Goal: Task Accomplishment & Management: Complete application form

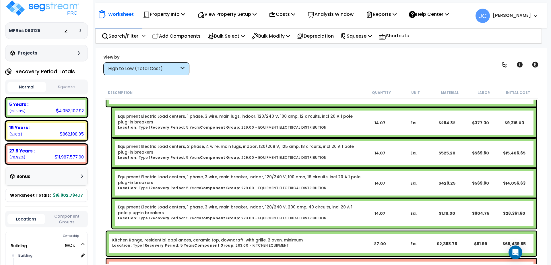
scroll to position [3, 0]
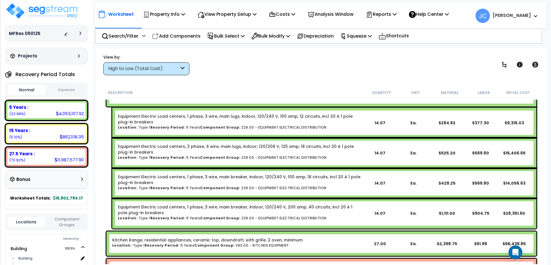
click at [78, 32] on div at bounding box center [74, 34] width 20 height 6
click at [80, 32] on icon at bounding box center [80, 33] width 2 height 3
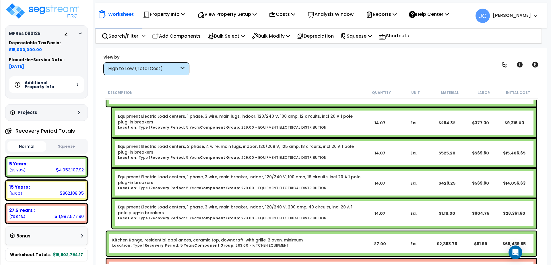
click at [58, 88] on h5 "Additional Property Info" at bounding box center [45, 85] width 40 height 8
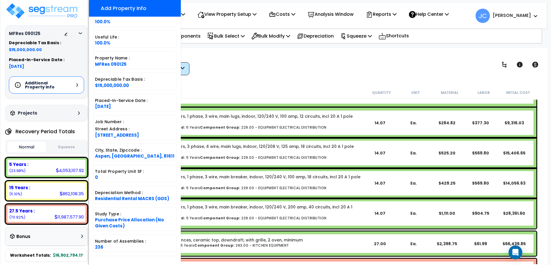
scroll to position [0, 0]
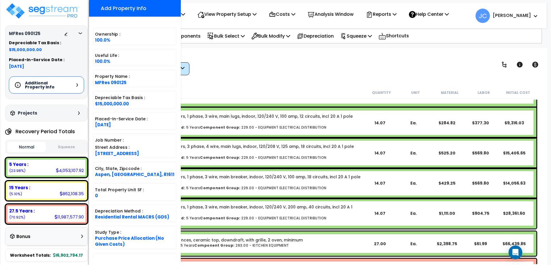
click at [69, 83] on div "Additional Property Info" at bounding box center [46, 84] width 75 height 17
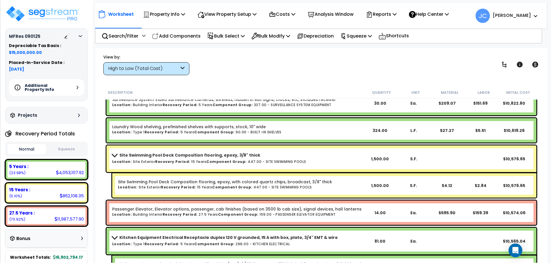
scroll to position [17124, 0]
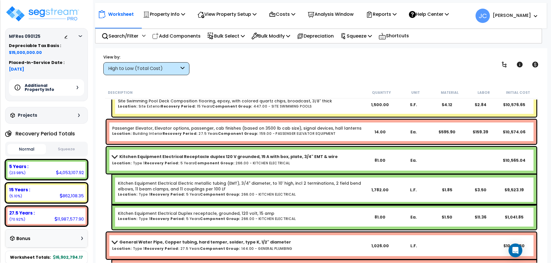
click at [512, 15] on b "[PERSON_NAME]" at bounding box center [511, 15] width 38 height 6
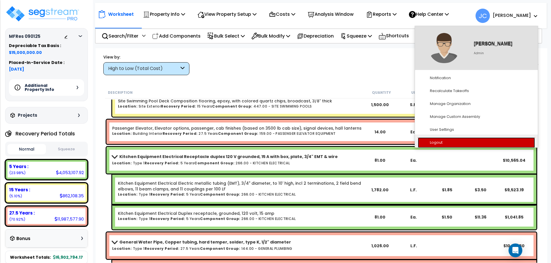
click at [449, 140] on link "Logout" at bounding box center [476, 142] width 117 height 11
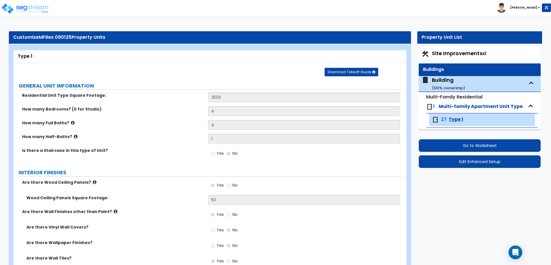
select select "4"
select select "1"
select select "2"
select select "5"
select select "3"
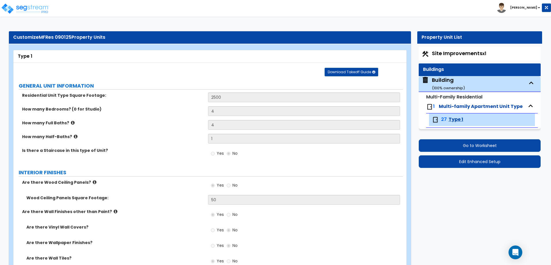
select select "1"
select select "3"
select select "4"
select select "1"
select select "2"
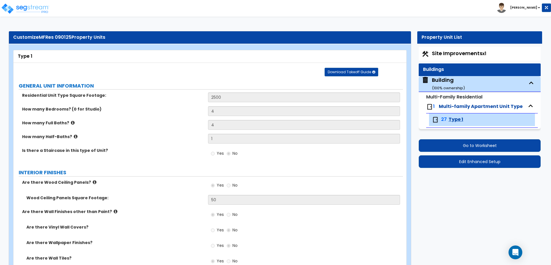
select select "3"
select select "1"
select select "5"
select select "2"
select select "3"
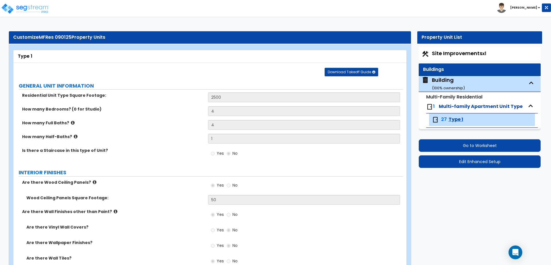
select select "3"
select select "4"
select select "2"
select select "4"
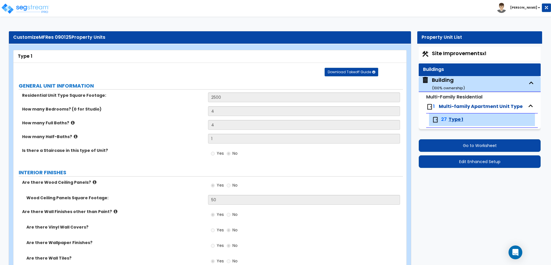
select select "2"
select select "3"
select select "1"
select select "4"
select select "1"
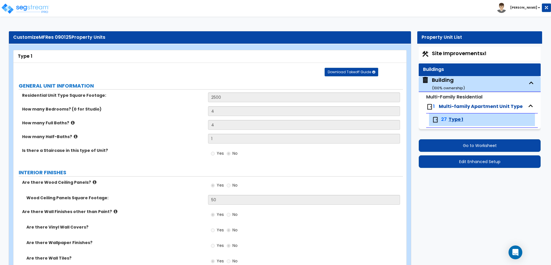
select select "7"
select select "1"
select select "3"
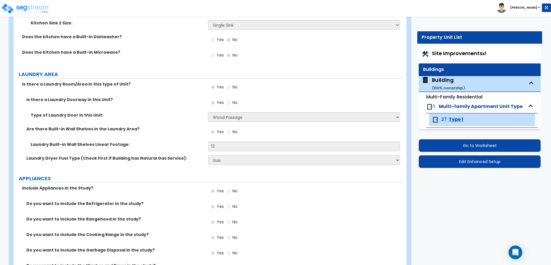
scroll to position [1157, 0]
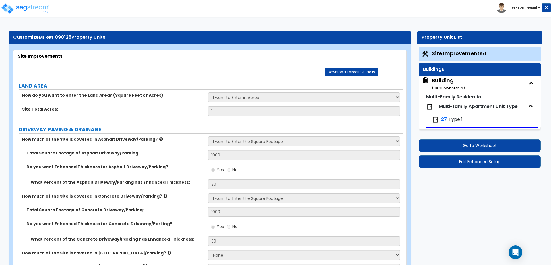
select select "2"
select select "1"
select select "2"
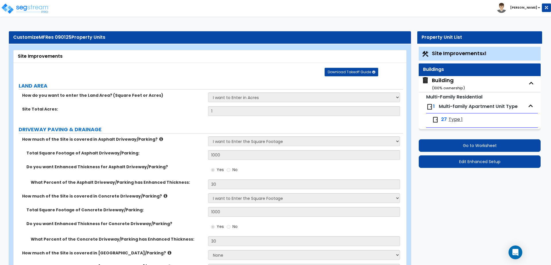
select select "1"
select select "2"
select select "3"
select select "1"
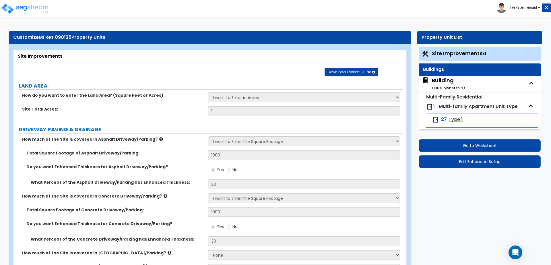
select select "2"
select select "4"
select select "2"
select select "1"
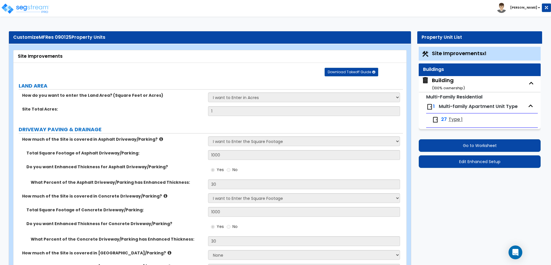
select select "2"
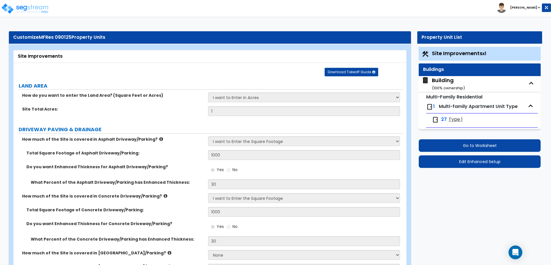
select select "6"
select select "11"
select select "2"
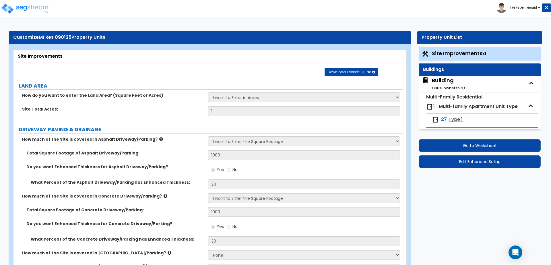
select select "3"
select select "1"
select select "2"
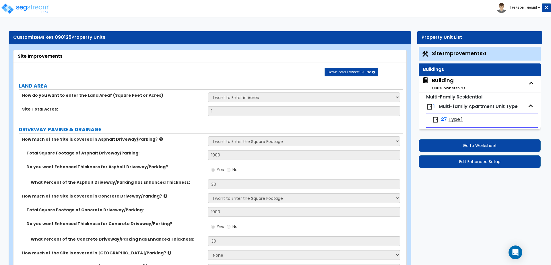
select select "1"
select select "2"
select select "7"
select select "2"
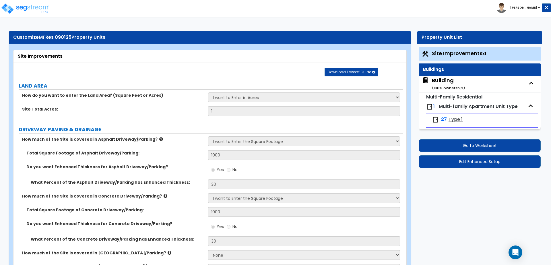
select select "3"
select select "1"
select select "16"
select select "2"
select select "5"
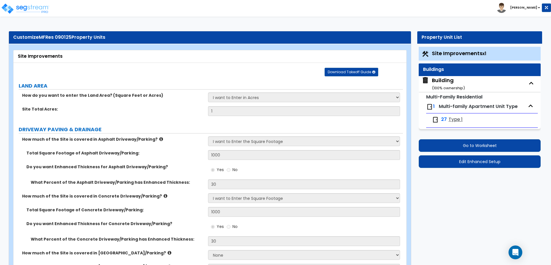
select select "4"
select select "1"
select select "10"
select select "3"
select select "2"
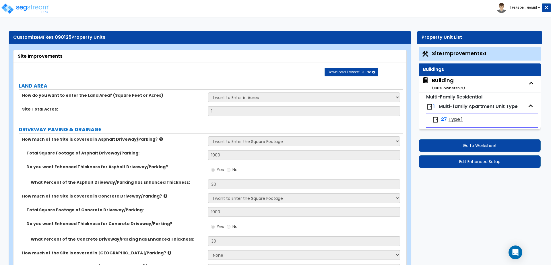
select select "1"
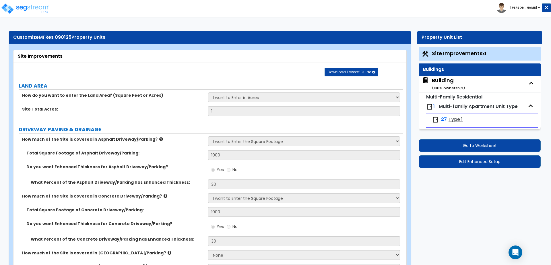
select select "4"
select select "1"
select select "2"
select select "4"
select select "3"
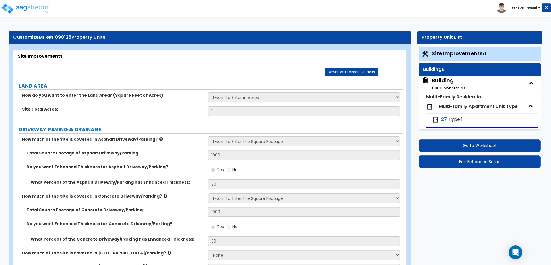
select select "2"
select select "1"
select select "2"
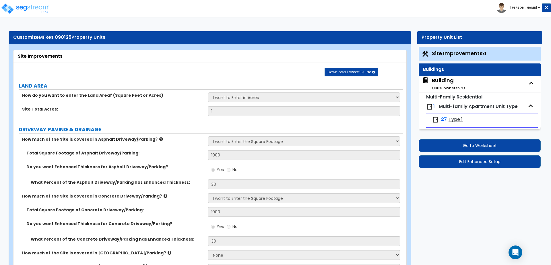
select select "1"
select select "2"
select select "1"
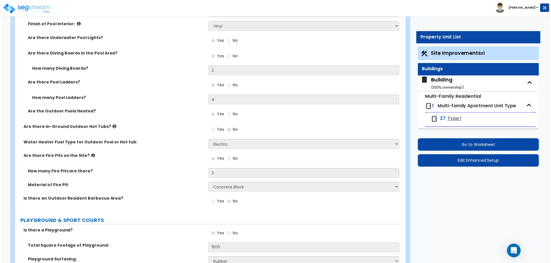
scroll to position [2331, 0]
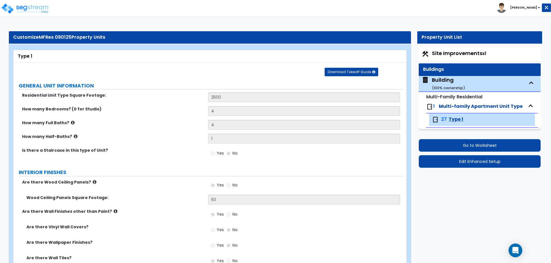
select select "4"
select select "1"
select select "2"
select select "5"
select select "3"
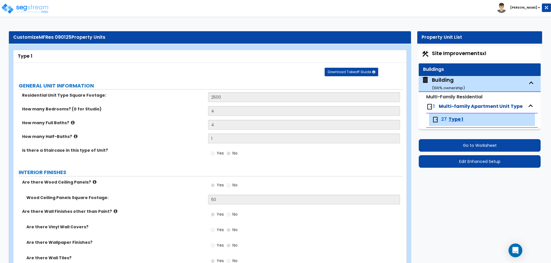
select select "1"
select select "3"
select select "4"
select select "1"
select select "2"
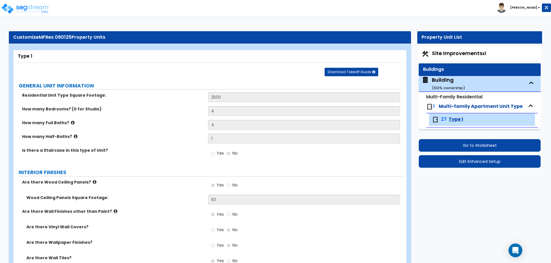
select select "3"
select select "1"
select select "5"
select select "2"
select select "3"
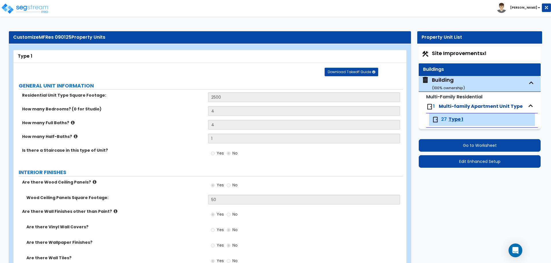
select select "3"
select select "4"
select select "2"
select select "4"
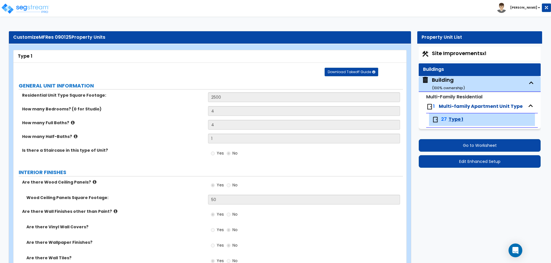
select select "2"
select select "3"
select select "1"
select select "4"
select select "1"
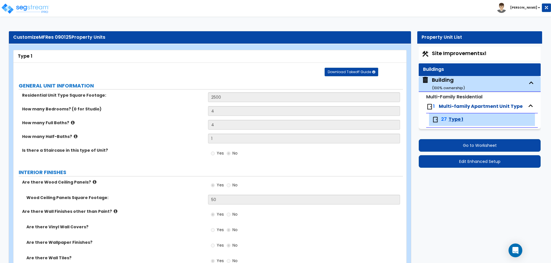
select select "7"
select select "1"
select select "3"
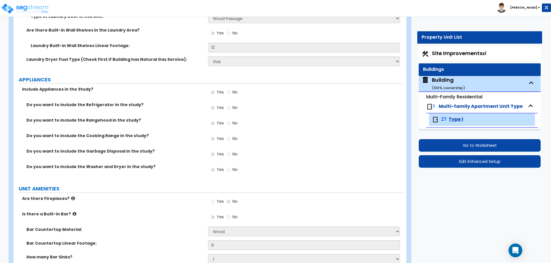
scroll to position [1249, 0]
